Goal: Communication & Community: Connect with others

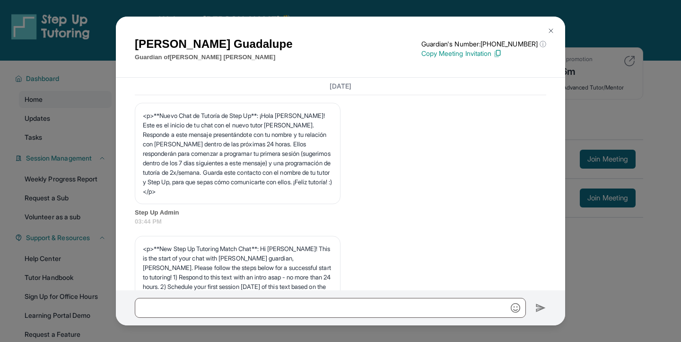
scroll to position [1346, 0]
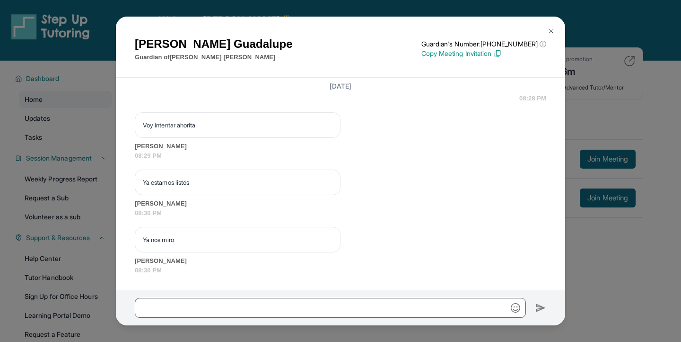
click at [553, 26] on button at bounding box center [551, 30] width 19 height 19
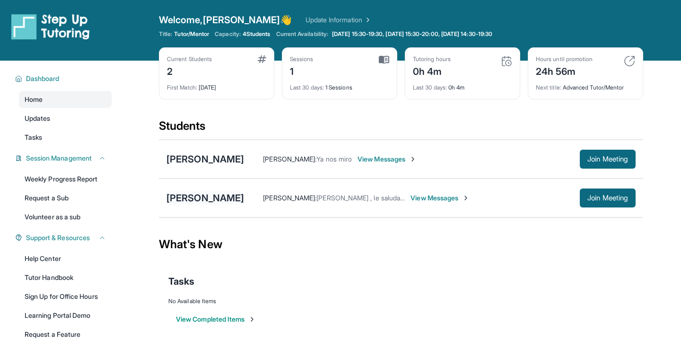
click at [228, 193] on div "[PERSON_NAME]" at bounding box center [206, 197] width 78 height 13
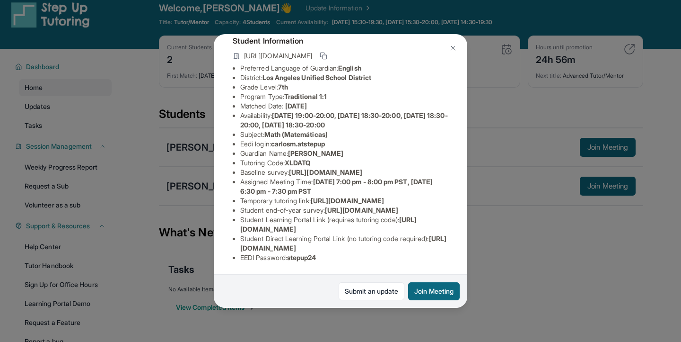
scroll to position [13, 0]
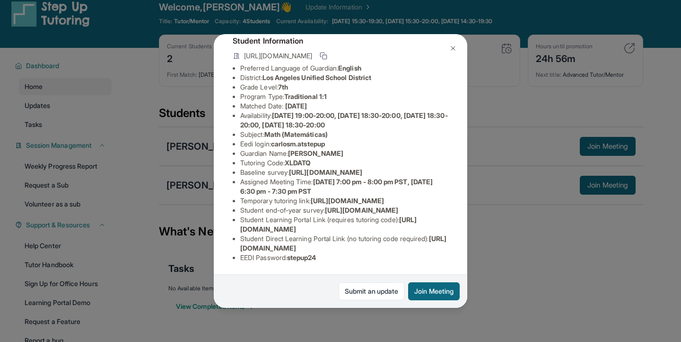
drag, startPoint x: 240, startPoint y: 220, endPoint x: 405, endPoint y: 226, distance: 165.2
click at [405, 226] on li "Student Learning Portal Link (requires tutoring code) : [URL][DOMAIN_NAME]" at bounding box center [344, 224] width 208 height 19
copy li "Student Learning Portal Link (requires tutoring code) : [URL][DOMAIN_NAME]"
click at [553, 87] on div "[PERSON_NAME] Guardian: [PERSON_NAME] Student Information [URL][DOMAIN_NAME] Pr…" at bounding box center [340, 171] width 681 height 342
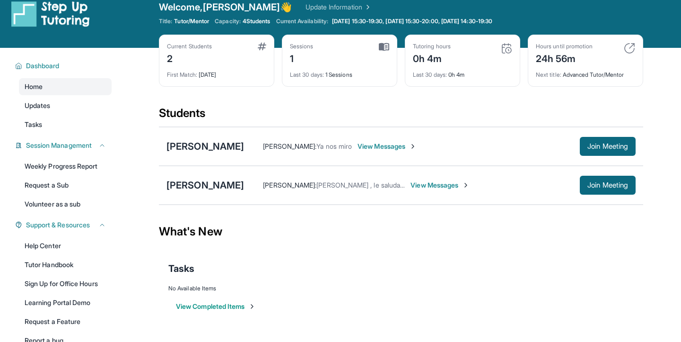
click at [416, 185] on span "View Messages" at bounding box center [440, 184] width 59 height 9
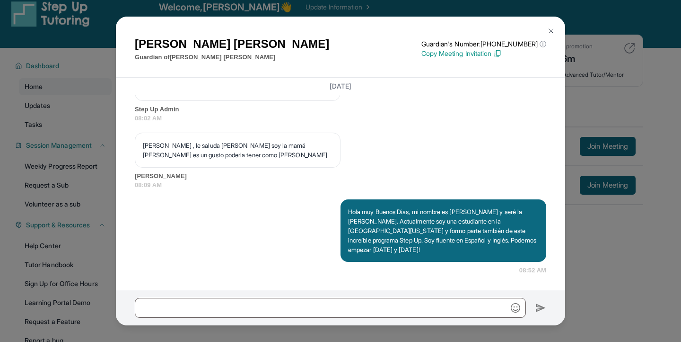
scroll to position [673, 0]
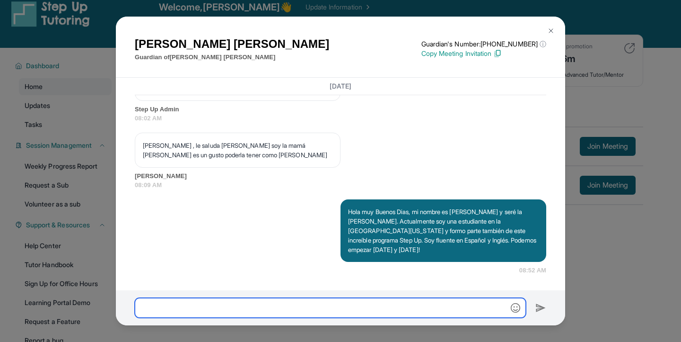
click at [378, 307] on input "text" at bounding box center [330, 308] width 391 height 20
paste input "**********"
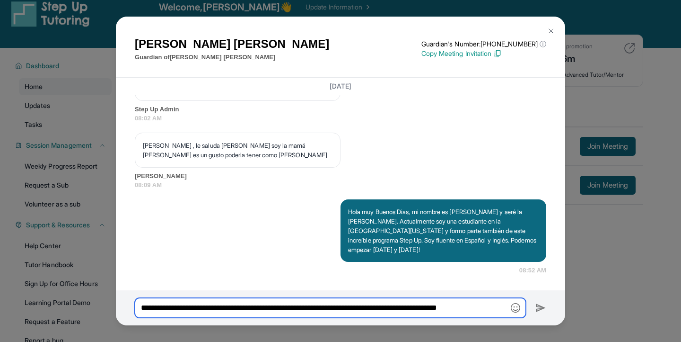
scroll to position [0, 1]
type input "**********"
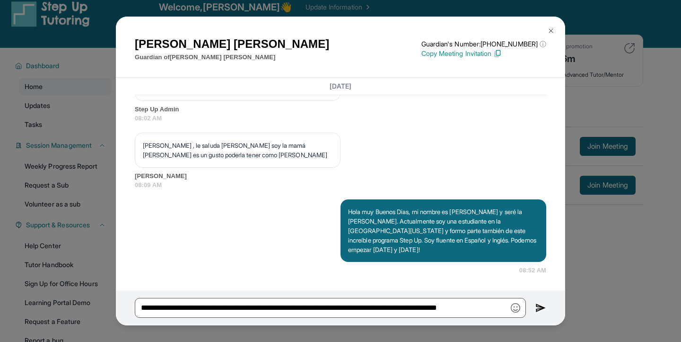
scroll to position [0, 0]
click at [539, 302] on img at bounding box center [541, 307] width 11 height 11
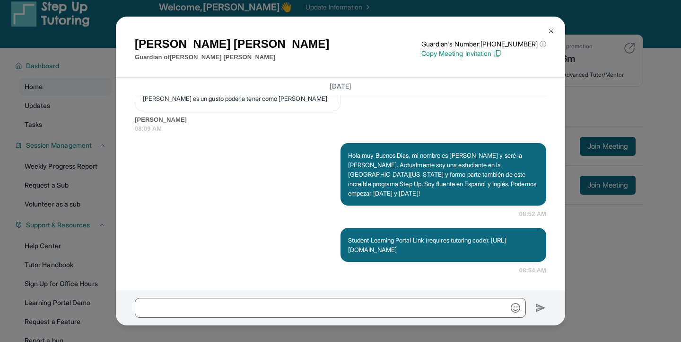
scroll to position [729, 0]
click at [600, 254] on div "Yaneth Escobar Guardian of Carlos Martinez Guardian's Number: +16283484657 ⓘ Th…" at bounding box center [340, 171] width 681 height 342
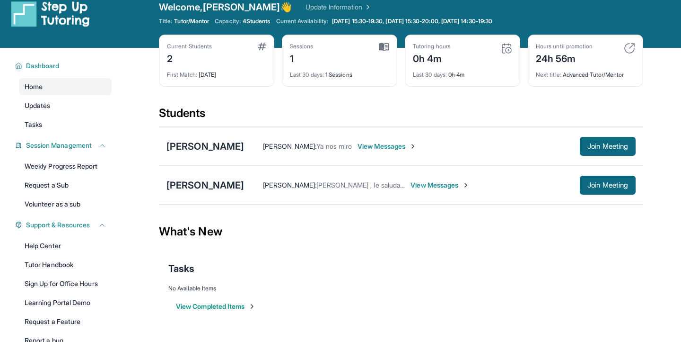
click at [219, 184] on div "[PERSON_NAME]" at bounding box center [206, 184] width 78 height 13
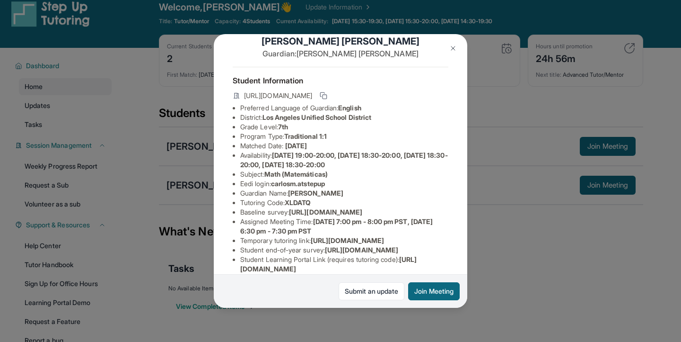
scroll to position [22, 0]
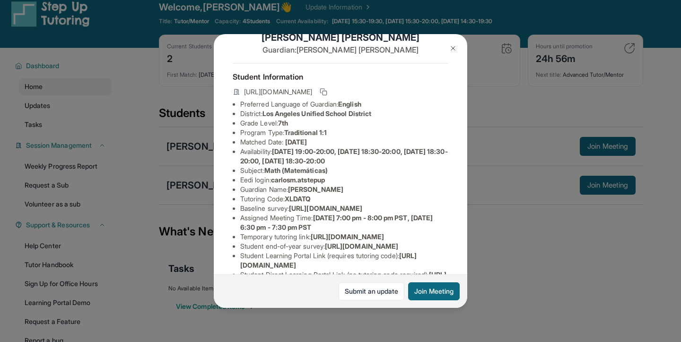
click at [268, 199] on li "Tutoring Code : XLDATQ" at bounding box center [344, 198] width 208 height 9
copy li "Tutoring Code : XLDATQ"
click at [493, 216] on div "Carlos Martinez Guardian: Yaneth Escobar Student Information https://student-po…" at bounding box center [340, 171] width 681 height 342
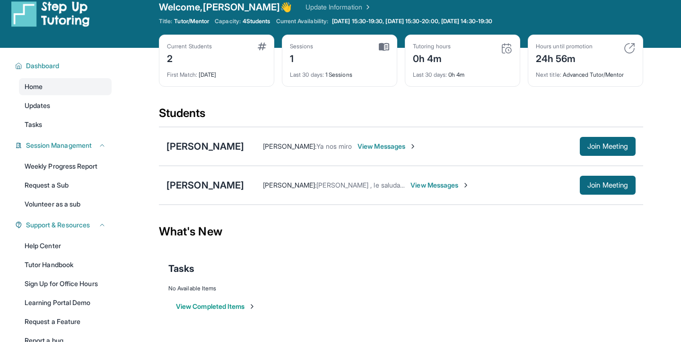
click at [442, 184] on span "View Messages" at bounding box center [440, 184] width 59 height 9
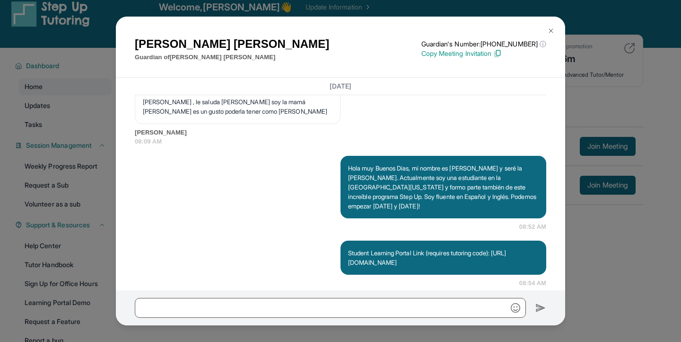
scroll to position [729, 0]
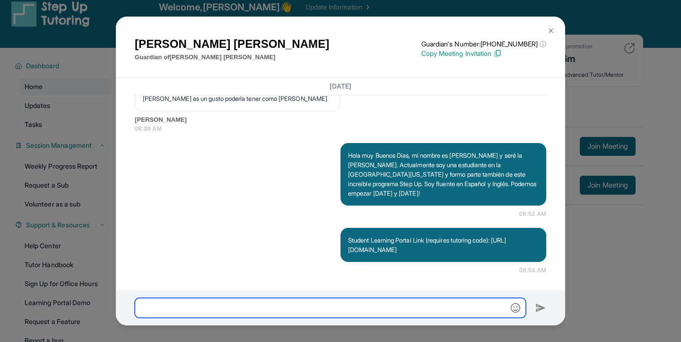
click at [439, 312] on input "text" at bounding box center [330, 308] width 391 height 20
paste input "**********"
type input "**********"
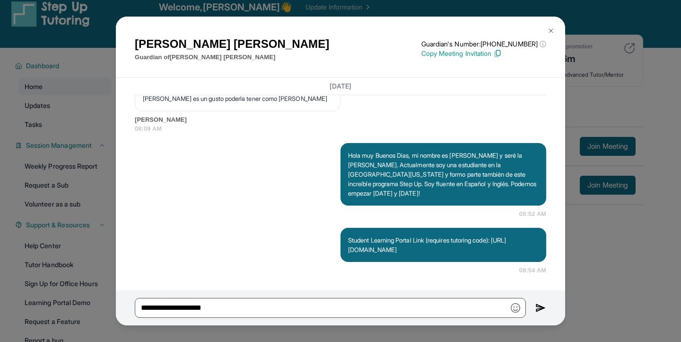
click at [541, 305] on img at bounding box center [541, 307] width 11 height 11
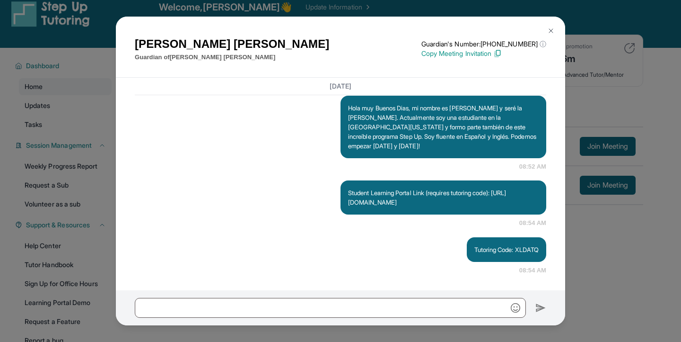
scroll to position [777, 0]
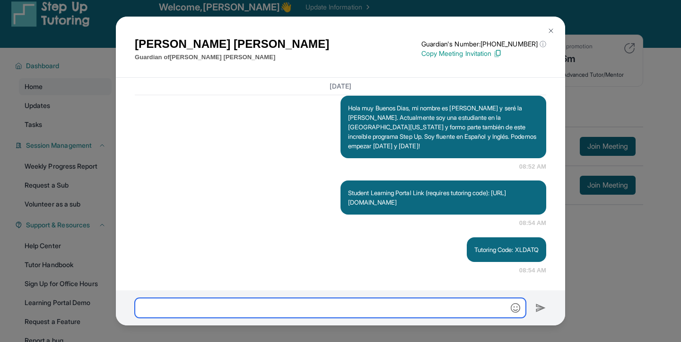
click at [342, 310] on input "text" at bounding box center [330, 308] width 391 height 20
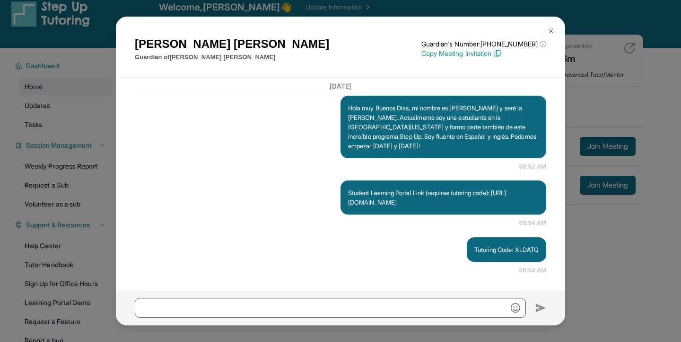
click at [550, 27] on img at bounding box center [551, 31] width 8 height 8
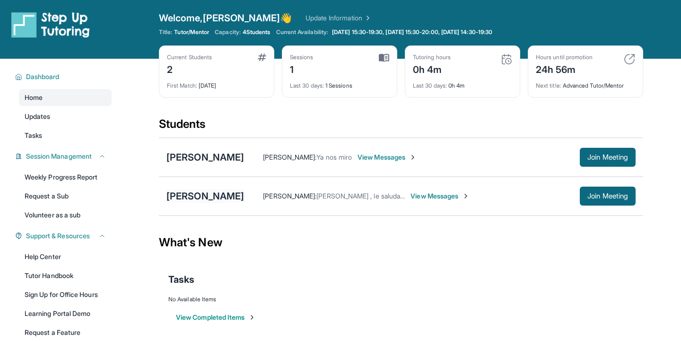
scroll to position [0, 0]
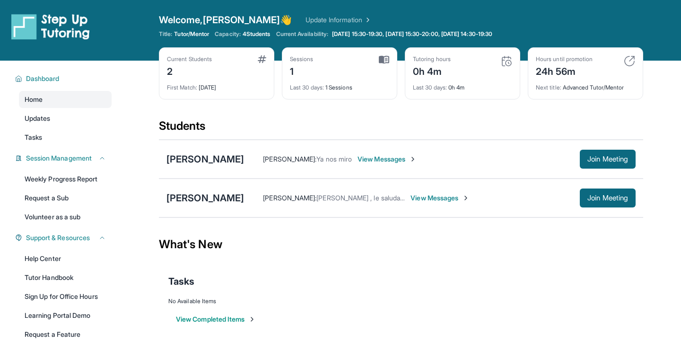
click at [380, 57] on img at bounding box center [384, 59] width 10 height 9
click at [292, 73] on div "1" at bounding box center [302, 70] width 24 height 15
click at [364, 33] on span "[DATE] 15:30-19:30, [DATE] 15:30-20:00, [DATE] 14:30-19:30" at bounding box center [412, 34] width 160 height 8
click at [200, 196] on div "[PERSON_NAME]" at bounding box center [206, 197] width 78 height 13
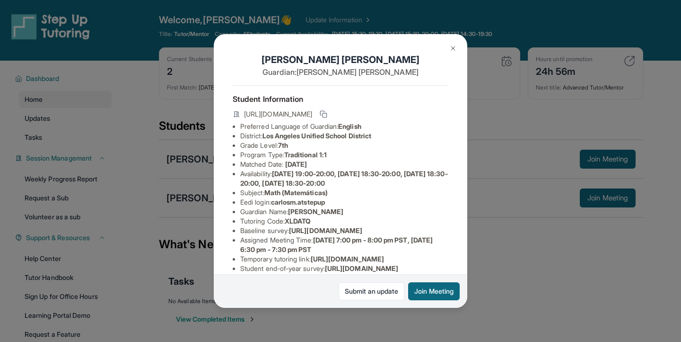
click at [488, 136] on div "Carlos Martinez Guardian: Yaneth Escobar Student Information https://student-po…" at bounding box center [340, 171] width 681 height 342
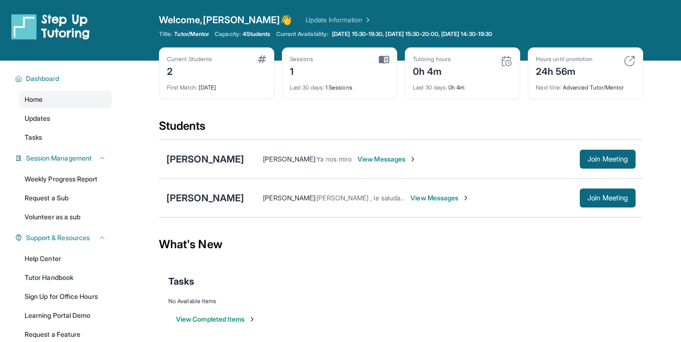
click at [197, 158] on div "[PERSON_NAME]" at bounding box center [206, 158] width 78 height 13
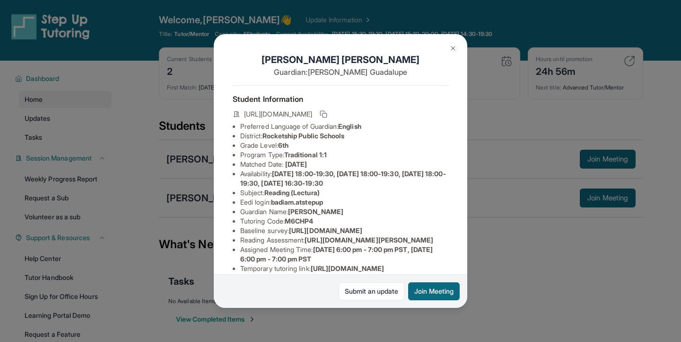
click at [278, 134] on span "Rocketship Public Schools" at bounding box center [304, 136] width 82 height 8
click at [276, 134] on span "Rocketship Public Schools" at bounding box center [304, 136] width 82 height 8
drag, startPoint x: 267, startPoint y: 135, endPoint x: 365, endPoint y: 136, distance: 97.9
click at [365, 136] on li "District: Rocketship Public Schools" at bounding box center [344, 135] width 208 height 9
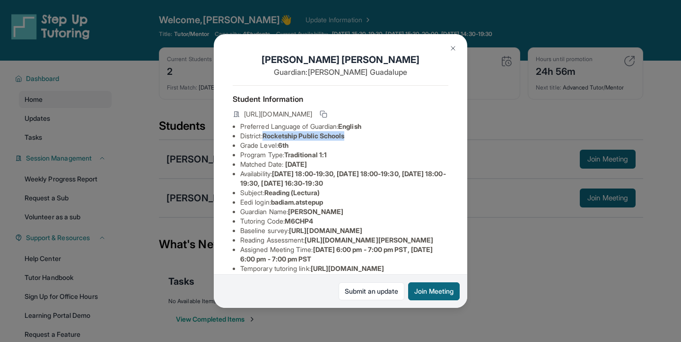
copy span "Rocketship Public Schools"
click at [485, 252] on div "Badia Mora Guardian: Maria Guadalupe Student Information https://student-portal…" at bounding box center [340, 171] width 681 height 342
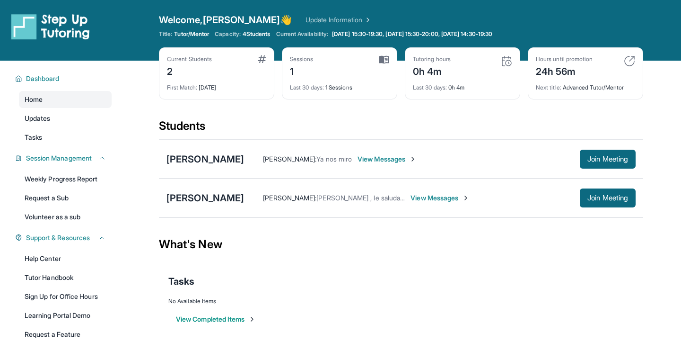
click at [228, 190] on div "Carlos Martinez Yaneth Escobar : Hola María , le saluda Yaneth soy la mamá de C…" at bounding box center [401, 197] width 484 height 39
click at [227, 198] on div "[PERSON_NAME]" at bounding box center [206, 197] width 78 height 13
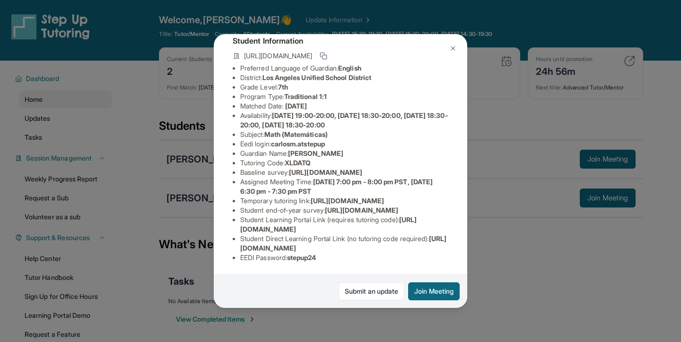
scroll to position [143, 0]
click at [207, 160] on div "Carlos Martinez Guardian: Yaneth Escobar Student Information https://student-po…" at bounding box center [340, 171] width 681 height 342
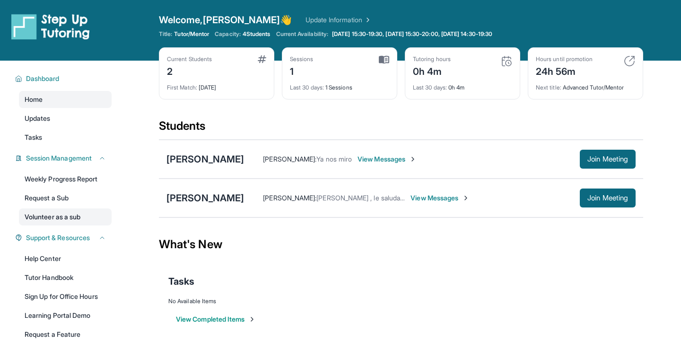
click at [76, 211] on link "Volunteer as a sub" at bounding box center [65, 216] width 93 height 17
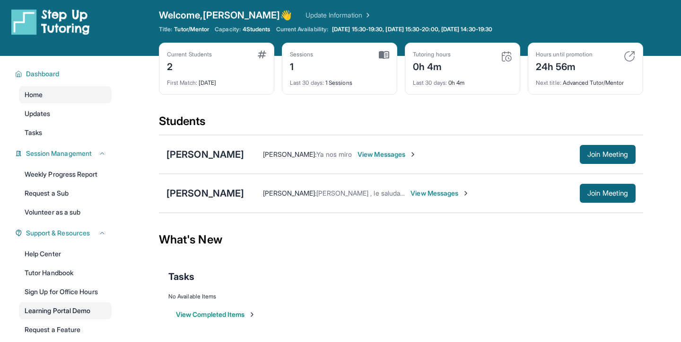
scroll to position [0, 0]
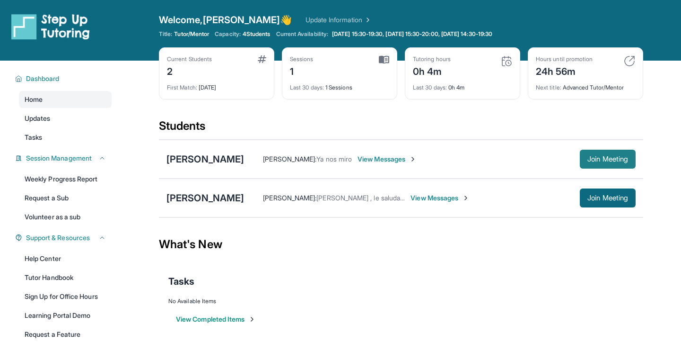
click at [611, 160] on span "Join Meeting" at bounding box center [608, 159] width 41 height 6
click at [593, 157] on span "Join Meeting" at bounding box center [608, 159] width 41 height 6
click at [378, 164] on div "Maria Guadalupe : Ya nos miro View Messages Join Meeting" at bounding box center [440, 158] width 392 height 19
click at [375, 162] on span "View Messages" at bounding box center [387, 158] width 59 height 9
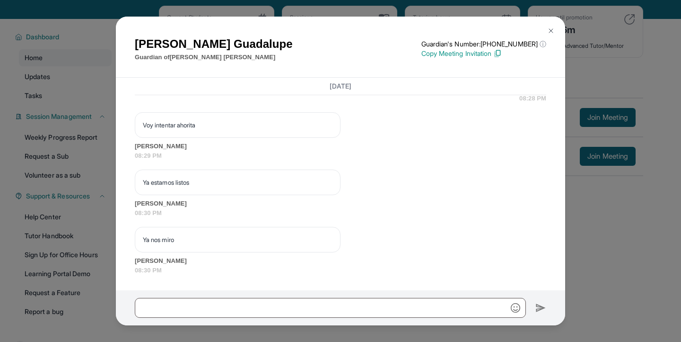
scroll to position [46, 0]
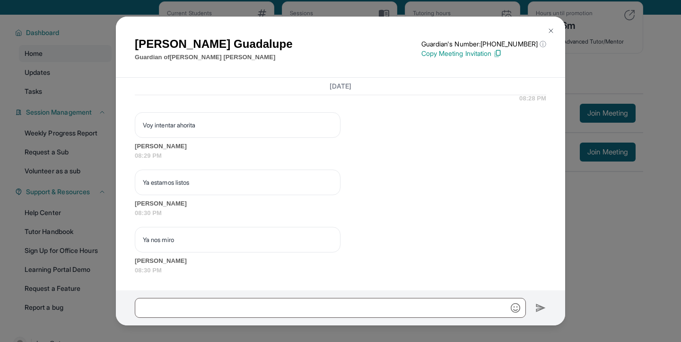
click at [549, 31] on img at bounding box center [551, 31] width 8 height 8
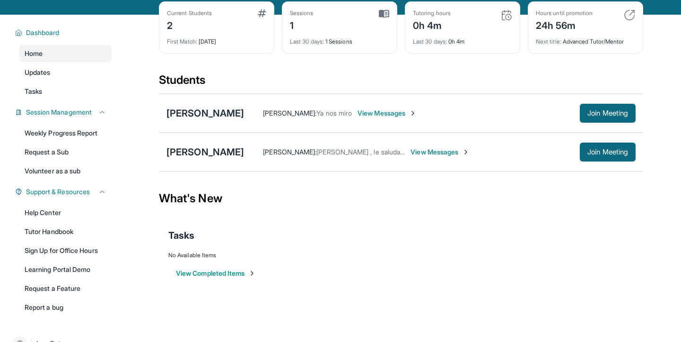
click at [205, 115] on div "[PERSON_NAME]" at bounding box center [206, 112] width 78 height 13
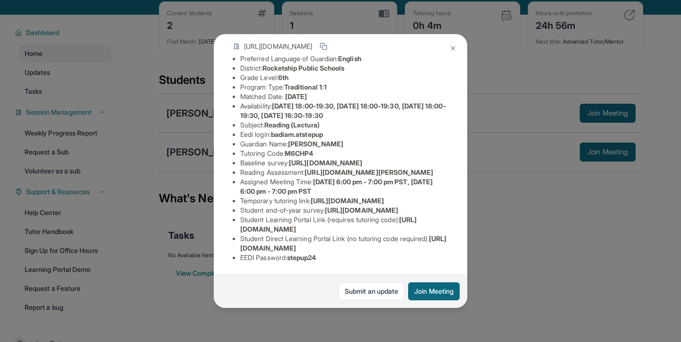
scroll to position [87, 0]
drag, startPoint x: 312, startPoint y: 182, endPoint x: 429, endPoint y: 199, distance: 118.6
click at [429, 177] on li "Reading Assessment : https://fhzml4p6.paperform.co/?id=2024-s8232&name=Badia%20…" at bounding box center [344, 171] width 208 height 9
copy span "https://fhzml4p6.paperform.co/?id=2024-s8232&name=Badia%20Mora&grade=6th&window…"
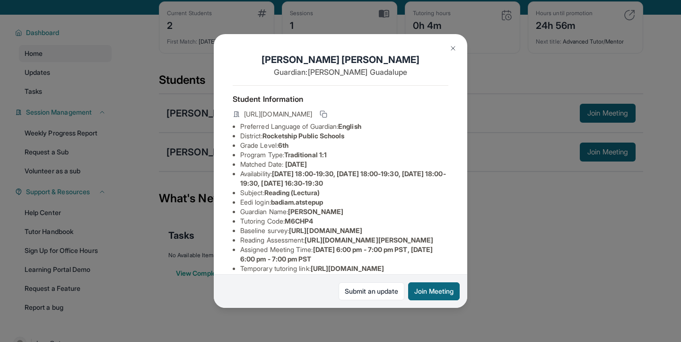
click at [455, 51] on img at bounding box center [453, 48] width 8 height 8
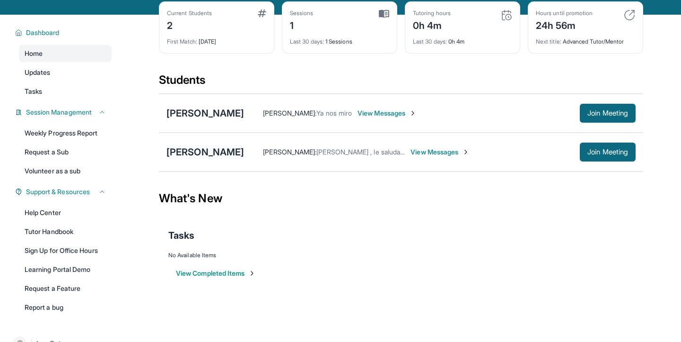
click at [233, 151] on div "[PERSON_NAME]" at bounding box center [206, 151] width 78 height 13
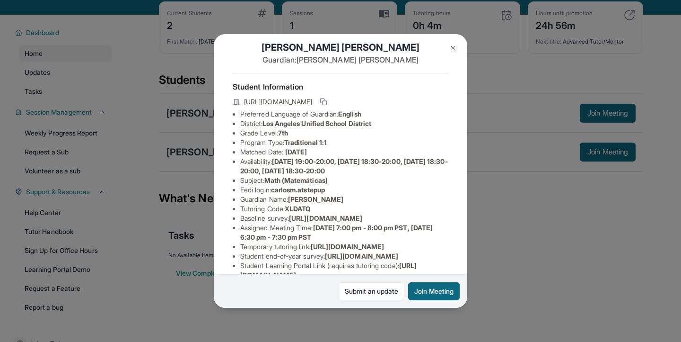
scroll to position [0, 0]
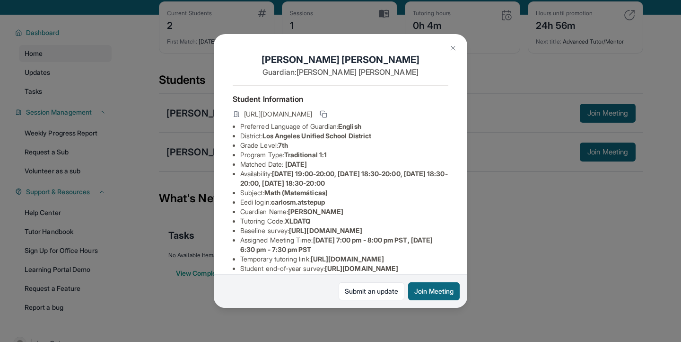
click at [470, 54] on div "Carlos Martinez Guardian: Yaneth Escobar Student Information https://student-po…" at bounding box center [340, 171] width 681 height 342
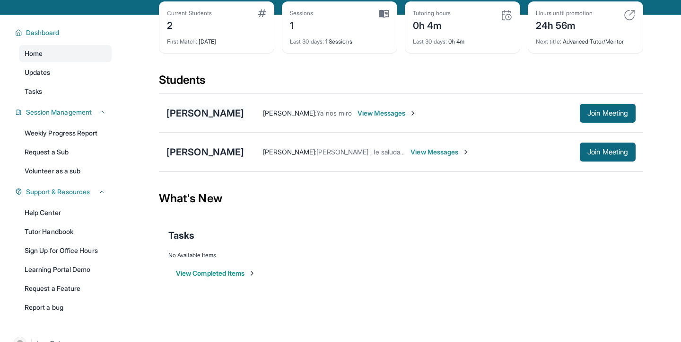
click at [213, 106] on div "[PERSON_NAME]" at bounding box center [206, 112] width 78 height 13
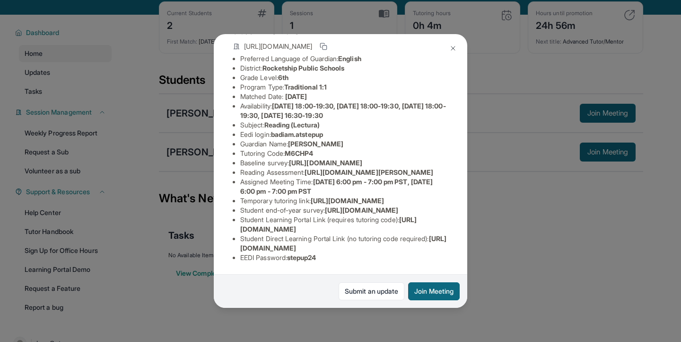
scroll to position [172, 0]
click at [454, 46] on img at bounding box center [453, 48] width 8 height 8
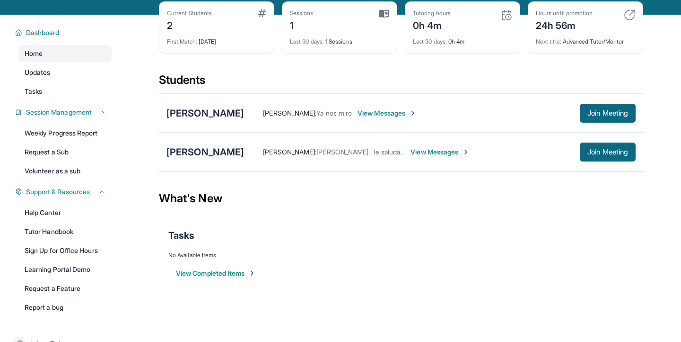
click at [209, 148] on div "[PERSON_NAME]" at bounding box center [206, 151] width 78 height 13
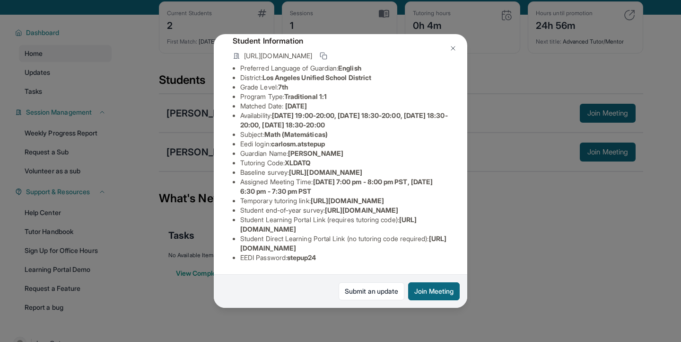
scroll to position [143, 0]
click at [512, 168] on div "Carlos Martinez Guardian: Yaneth Escobar Student Information https://student-po…" at bounding box center [340, 171] width 681 height 342
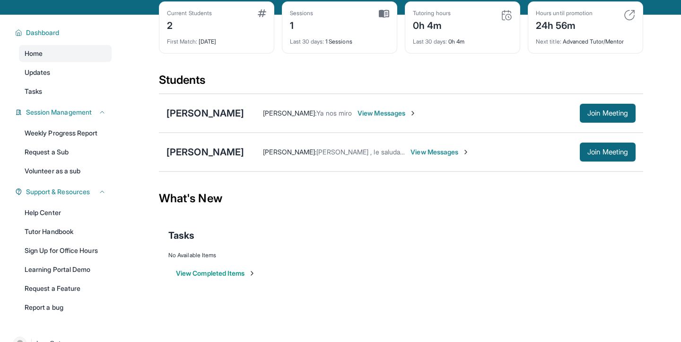
click at [142, 80] on main "Current Students 2 First Match : 1 day ago Sessions 1 Last 30 days : 1 Sessions…" at bounding box center [401, 158] width 560 height 286
click at [195, 120] on div "Badia Mora Maria Guadalupe : Ya nos miro View Messages Join Meeting" at bounding box center [401, 113] width 484 height 39
click at [192, 111] on div "[PERSON_NAME]" at bounding box center [206, 112] width 78 height 13
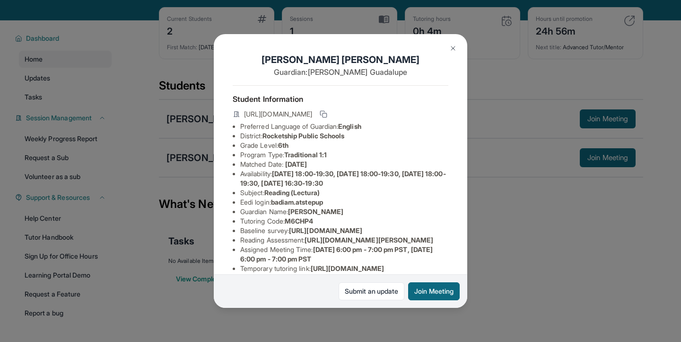
scroll to position [43, 0]
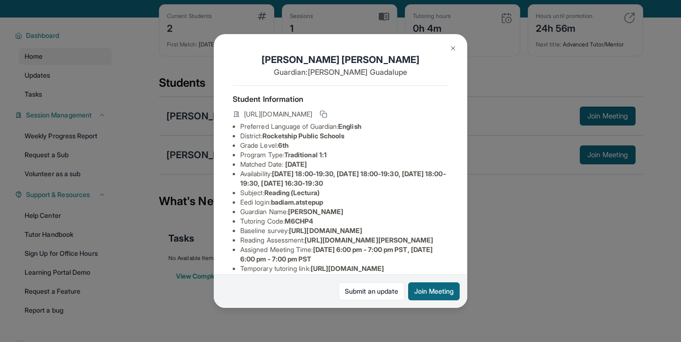
click at [455, 50] on img at bounding box center [453, 48] width 8 height 8
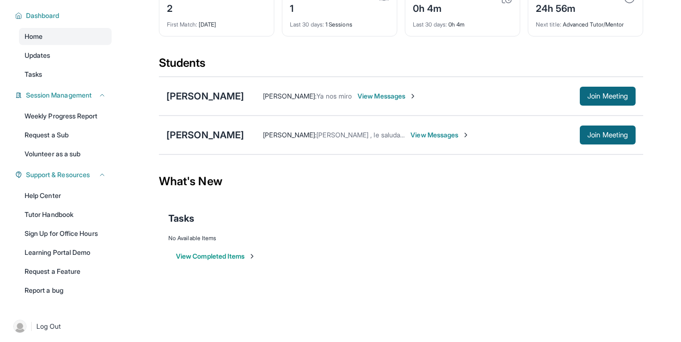
scroll to position [66, 0]
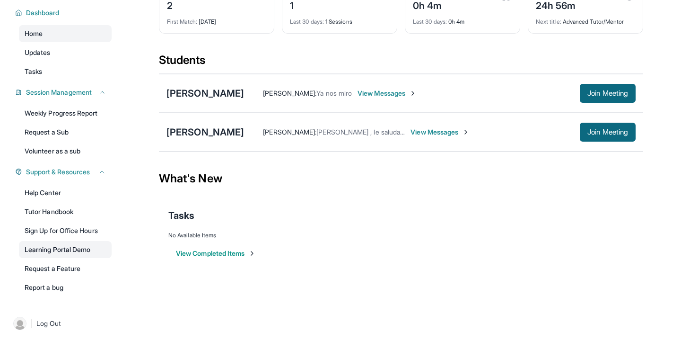
click at [84, 255] on link "Learning Portal Demo" at bounding box center [65, 249] width 93 height 17
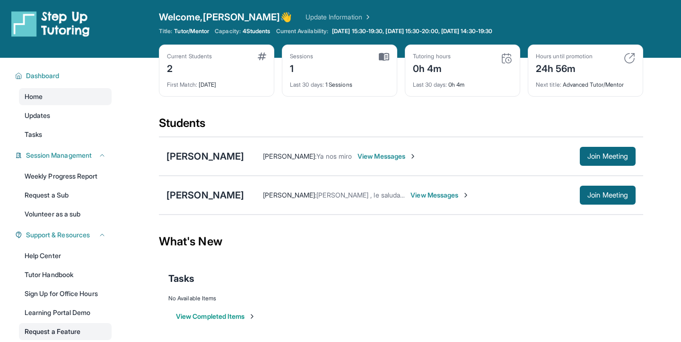
scroll to position [0, 0]
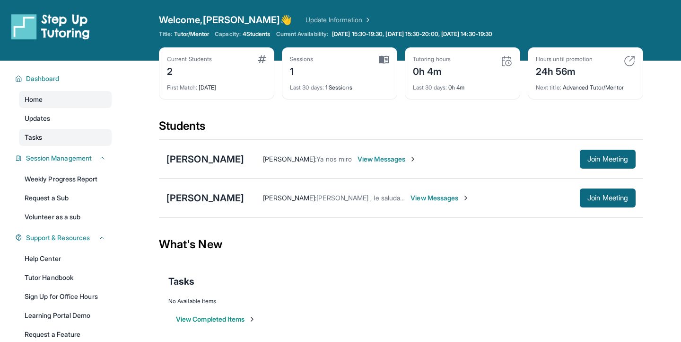
click at [57, 135] on link "Tasks" at bounding box center [65, 137] width 93 height 17
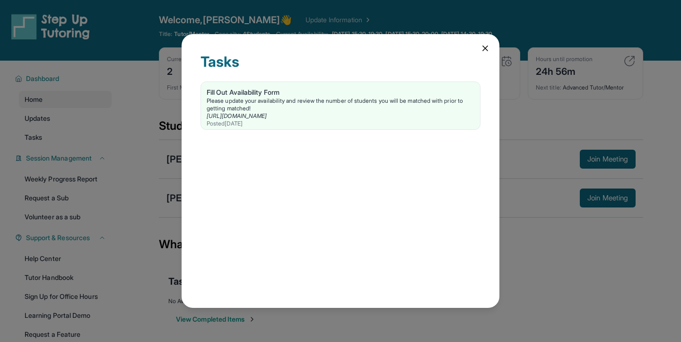
click at [493, 53] on div "Tasks Fill Out Availability Form Please update your availability and review the…" at bounding box center [341, 170] width 318 height 273
click at [491, 47] on div "Tasks Fill Out Availability Form Please update your availability and review the…" at bounding box center [341, 170] width 318 height 273
click at [488, 47] on icon at bounding box center [485, 48] width 9 height 9
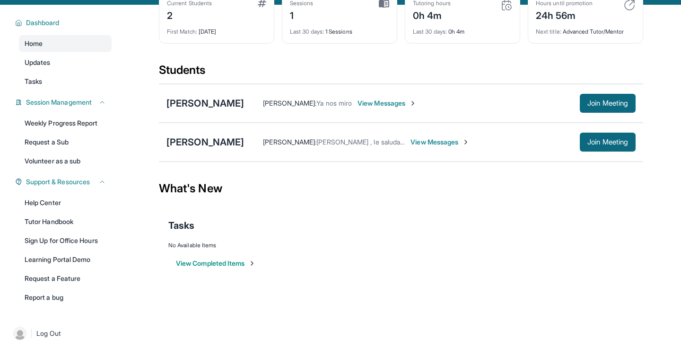
scroll to position [56, 0]
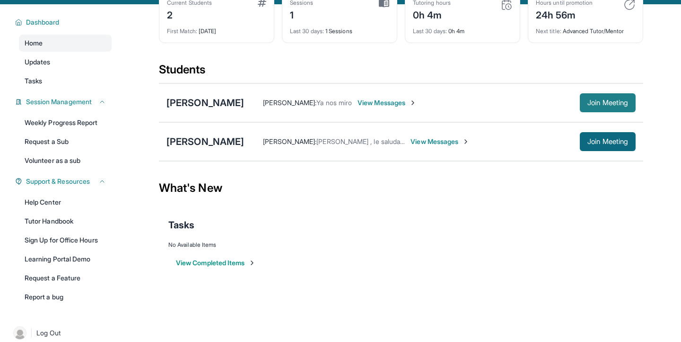
click at [631, 106] on button "Join Meeting" at bounding box center [608, 102] width 56 height 19
click at [207, 104] on div "[PERSON_NAME]" at bounding box center [206, 102] width 78 height 13
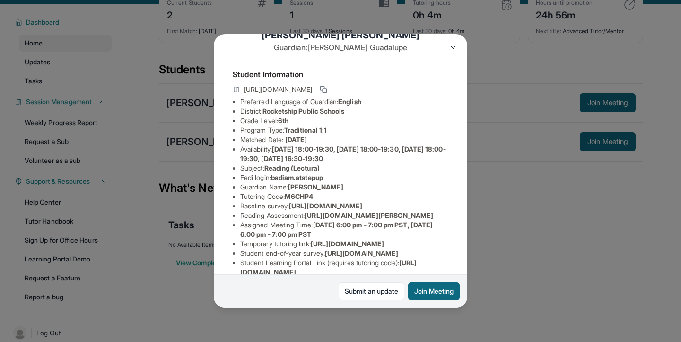
scroll to position [35, 0]
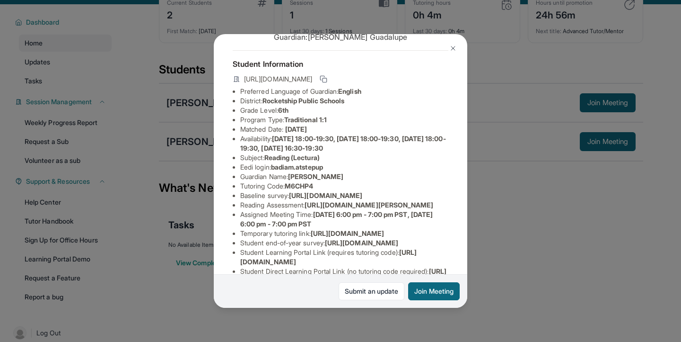
drag, startPoint x: 310, startPoint y: 233, endPoint x: 429, endPoint y: 250, distance: 119.5
click at [429, 210] on li "Reading Assessment : https://fhzml4p6.paperform.co/?id=2024-s8232&name=Badia%20…" at bounding box center [344, 204] width 208 height 9
copy span "https://fhzml4p6.paperform.co/?id=2024-s8232&name=Badia%20Mora&grade=6th&window…"
click at [564, 278] on div "Badia Mora Guardian: Maria Guadalupe Student Information https://student-portal…" at bounding box center [340, 171] width 681 height 342
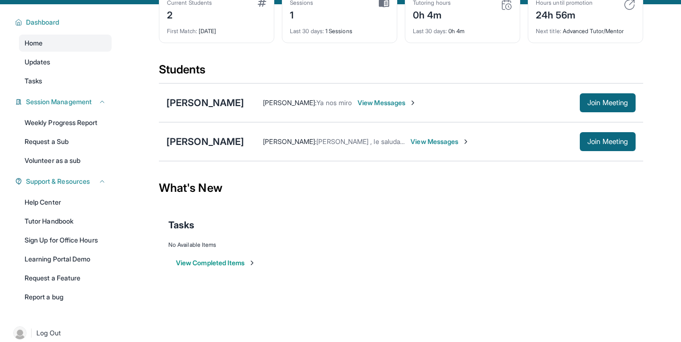
click at [512, 94] on div "Maria Guadalupe : Ya nos miro View Messages Join Meeting" at bounding box center [440, 102] width 392 height 19
click at [187, 105] on div "[PERSON_NAME]" at bounding box center [206, 102] width 78 height 13
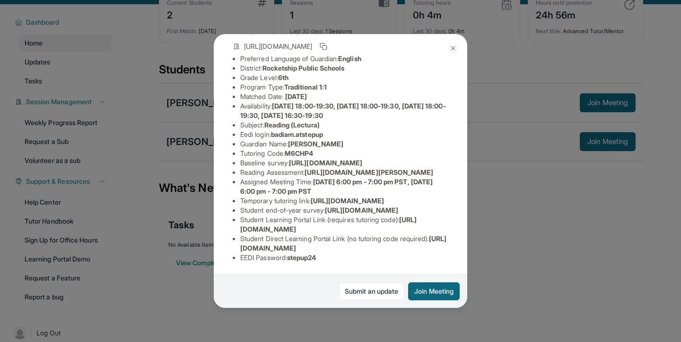
scroll to position [172, 0]
click at [379, 268] on div "Student Information https://student-portal.stepuptutoring.org/student/M6CHP4 Pr…" at bounding box center [341, 144] width 216 height 252
click at [457, 48] on button at bounding box center [453, 48] width 19 height 19
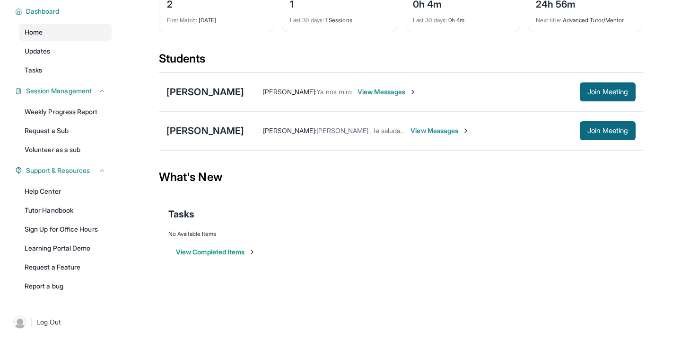
scroll to position [0, 0]
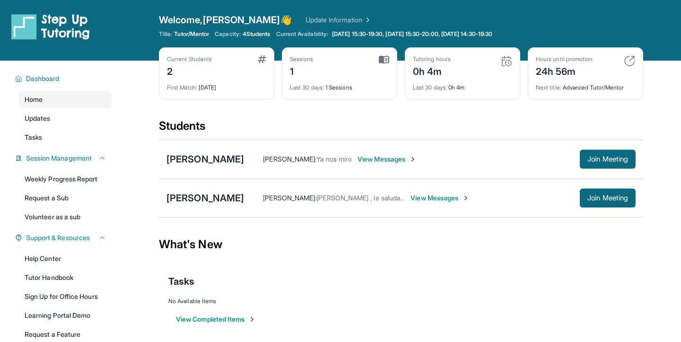
click at [632, 59] on img at bounding box center [629, 60] width 11 height 11
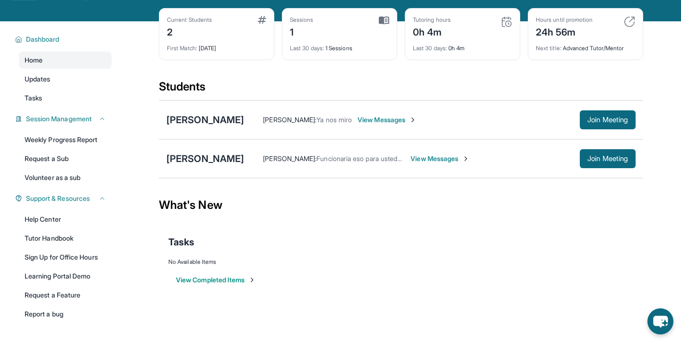
scroll to position [38, 0]
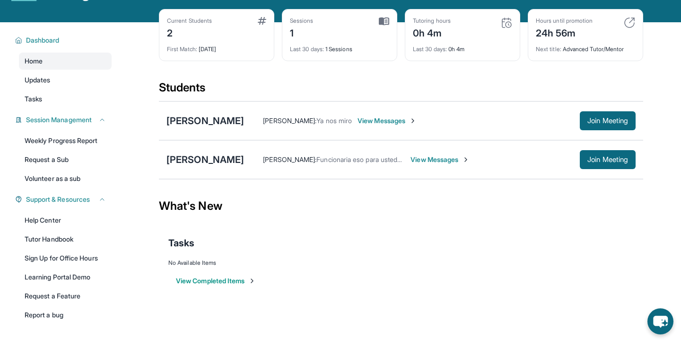
click at [217, 279] on button "View Completed Items" at bounding box center [216, 280] width 80 height 9
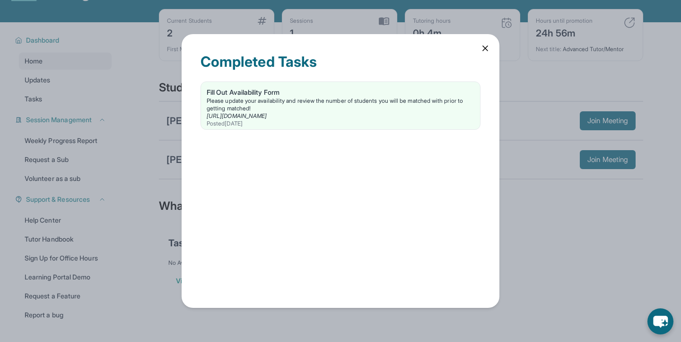
click at [477, 48] on div "Completed Tasks Fill Out Availability Form Please update your availability and …" at bounding box center [341, 170] width 318 height 273
click at [483, 47] on icon at bounding box center [485, 48] width 5 height 5
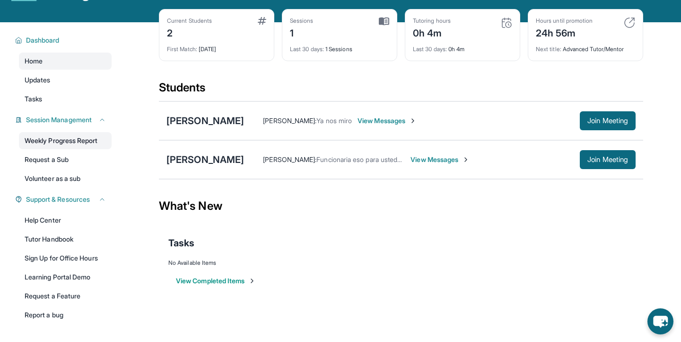
click at [97, 137] on link "Weekly Progress Report" at bounding box center [65, 140] width 93 height 17
